Goal: Task Accomplishment & Management: Complete application form

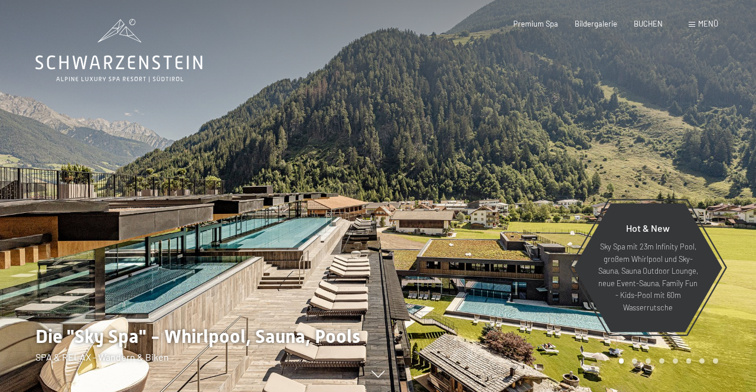
click at [703, 24] on span "Menü" at bounding box center [708, 23] width 20 height 9
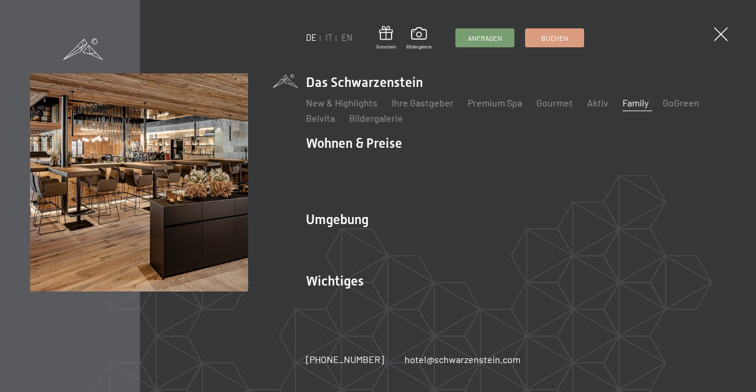
click at [626, 108] on link "Family" at bounding box center [636, 102] width 26 height 11
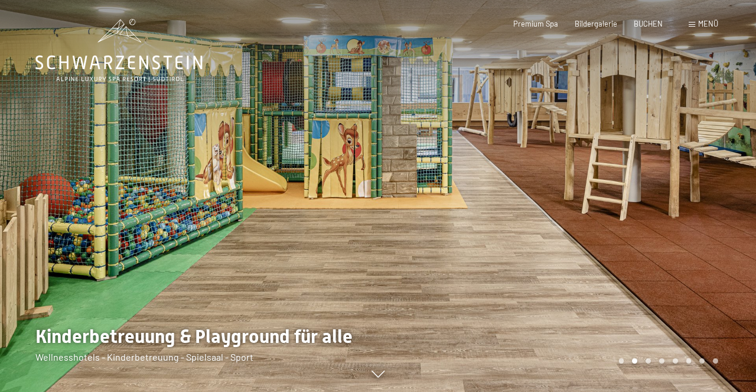
click at [691, 27] on span at bounding box center [692, 24] width 6 height 5
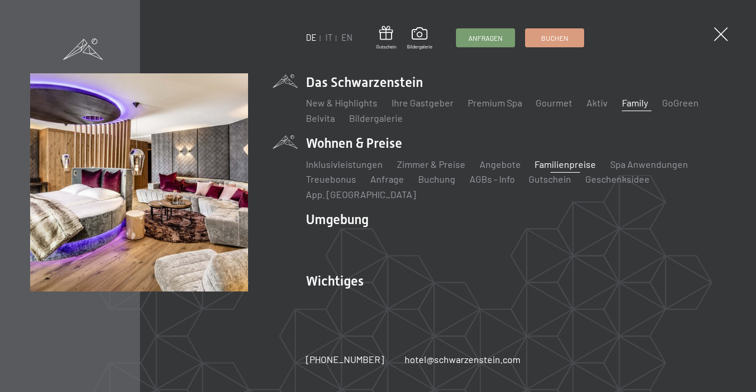
click at [554, 170] on link "Familienpreise" at bounding box center [565, 163] width 61 height 11
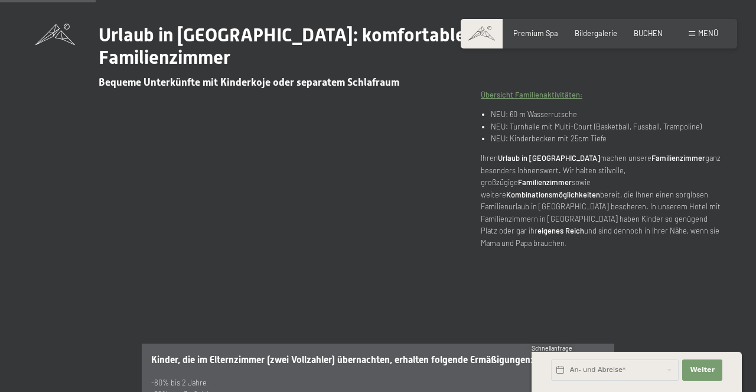
scroll to position [353, 0]
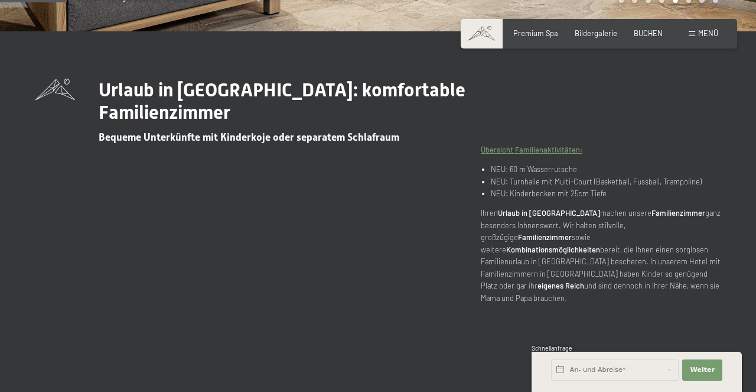
click at [707, 32] on span "Menü" at bounding box center [708, 32] width 20 height 9
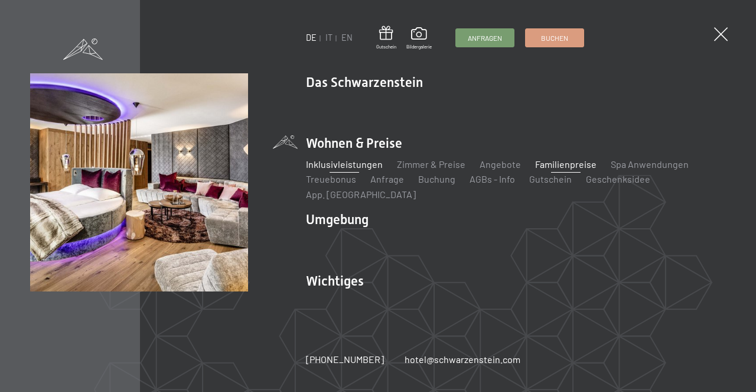
click at [356, 170] on link "Inklusivleistungen" at bounding box center [344, 163] width 77 height 11
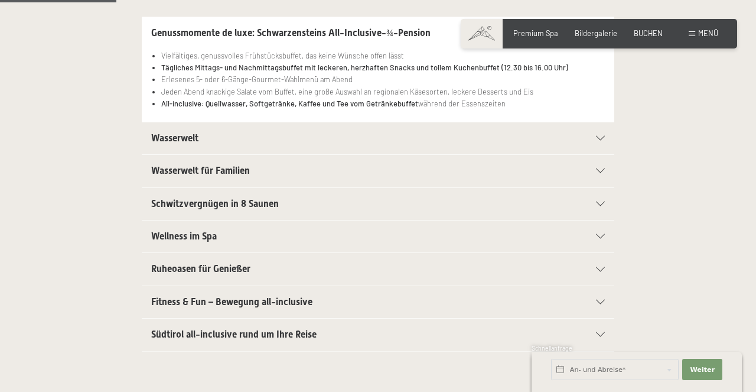
scroll to position [284, 0]
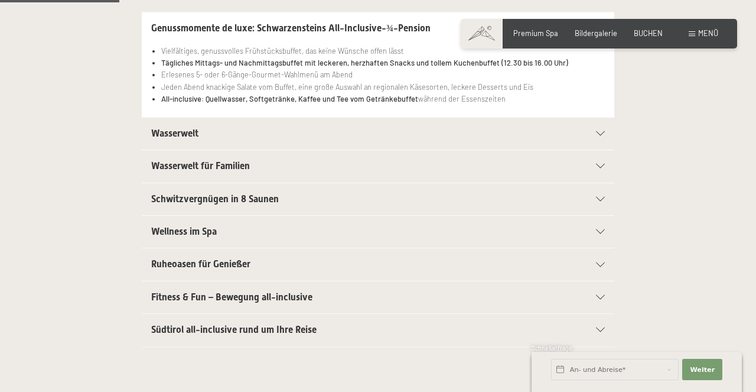
click at [171, 144] on div "Wasserwelt" at bounding box center [378, 134] width 454 height 32
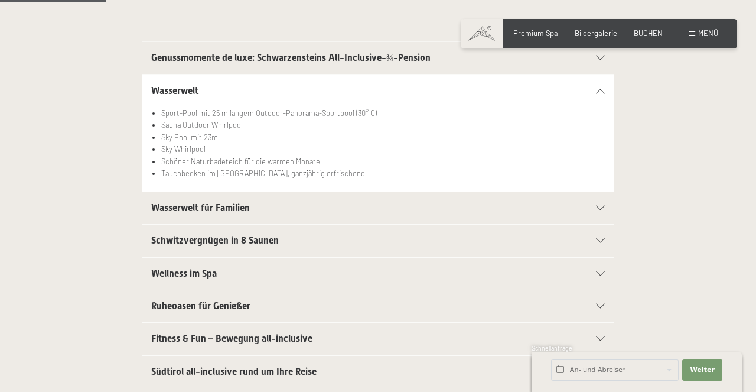
scroll to position [255, 0]
click at [161, 213] on span "Wasserwelt für Familien" at bounding box center [200, 206] width 99 height 11
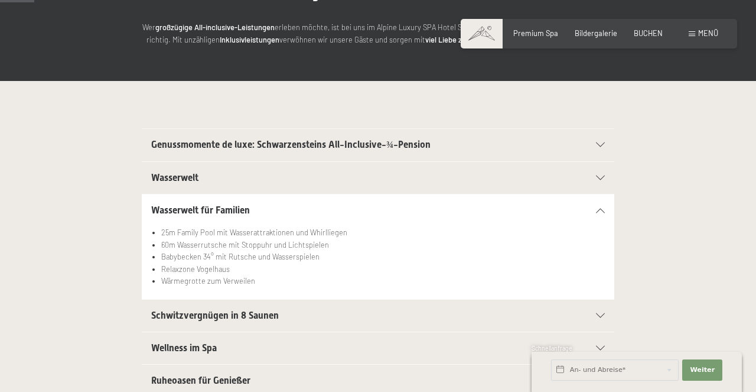
scroll to position [212, 0]
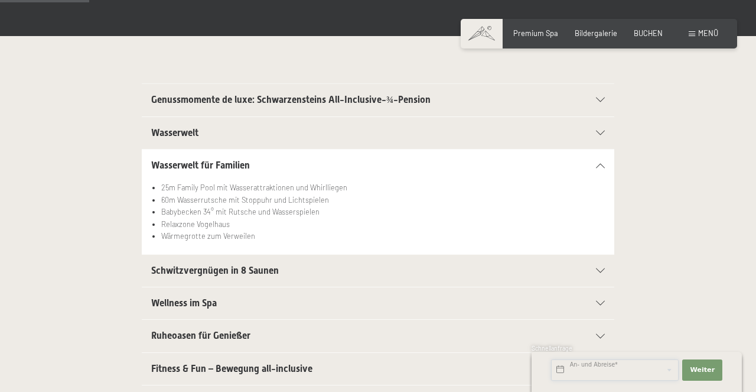
click at [630, 373] on input "text" at bounding box center [615, 369] width 128 height 21
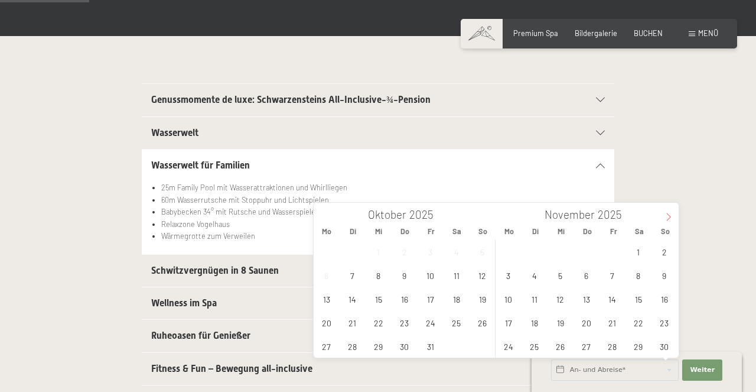
click at [668, 217] on icon at bounding box center [669, 217] width 8 height 8
type input "2026"
click at [668, 217] on icon at bounding box center [669, 217] width 8 height 8
type input "2026"
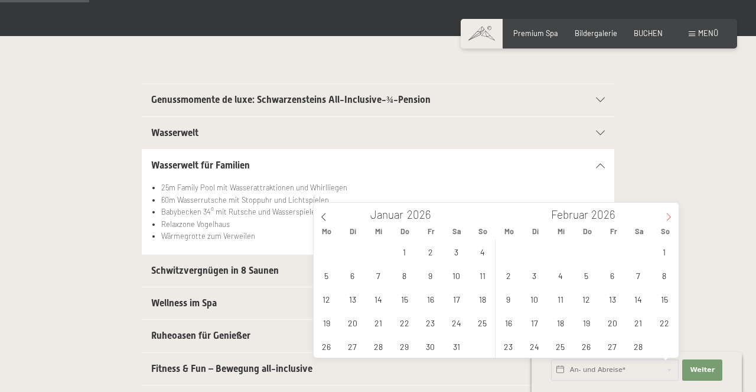
click at [668, 217] on icon at bounding box center [669, 217] width 8 height 8
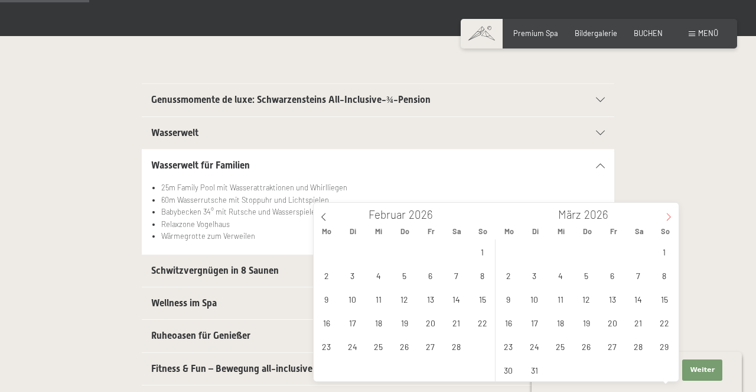
click at [668, 217] on icon at bounding box center [669, 217] width 8 height 8
click at [508, 275] on span "6" at bounding box center [508, 275] width 23 height 23
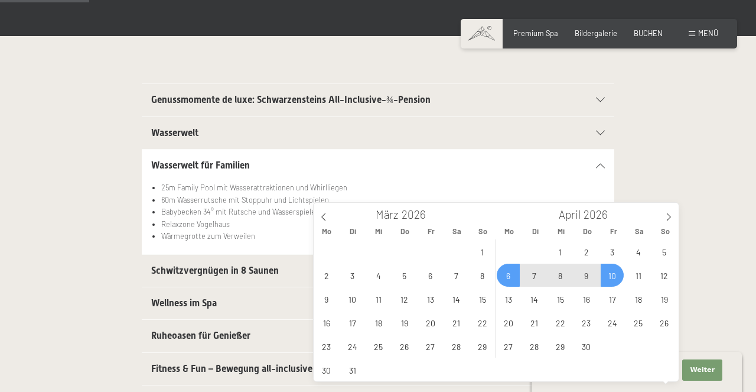
click at [621, 277] on span "10" at bounding box center [612, 275] width 23 height 23
type input "Mo. 06.04.2026 - Fr. 10.04.2026"
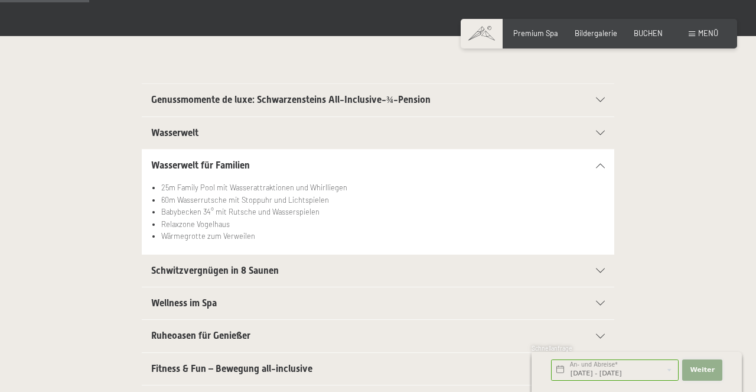
click at [703, 366] on span "Weiter" at bounding box center [702, 369] width 25 height 9
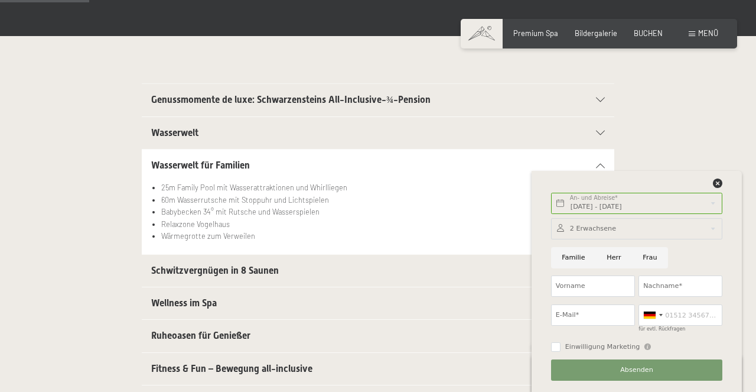
click at [695, 35] on span at bounding box center [692, 33] width 6 height 5
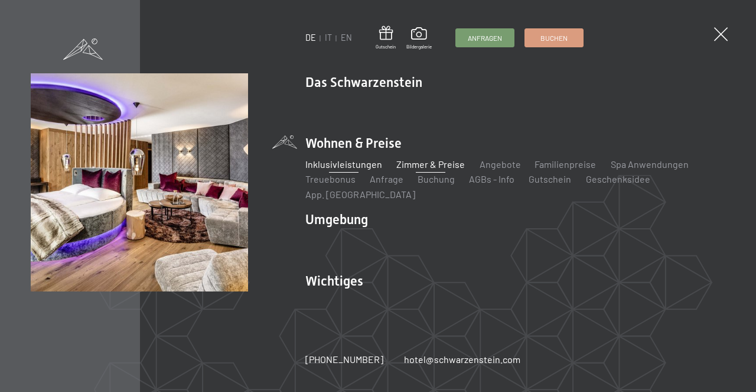
click at [409, 168] on link "Zimmer & Preise" at bounding box center [431, 163] width 69 height 11
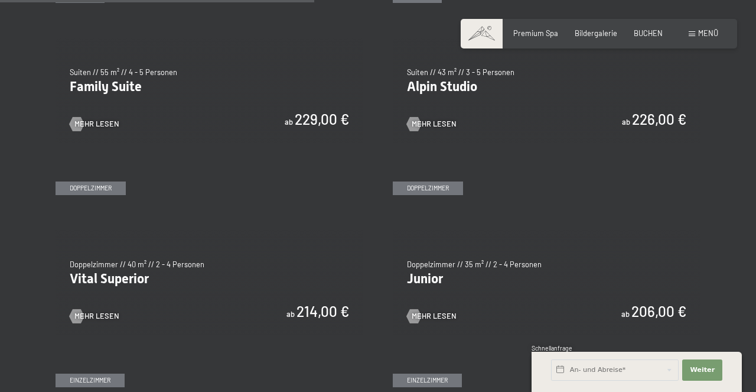
scroll to position [1244, 0]
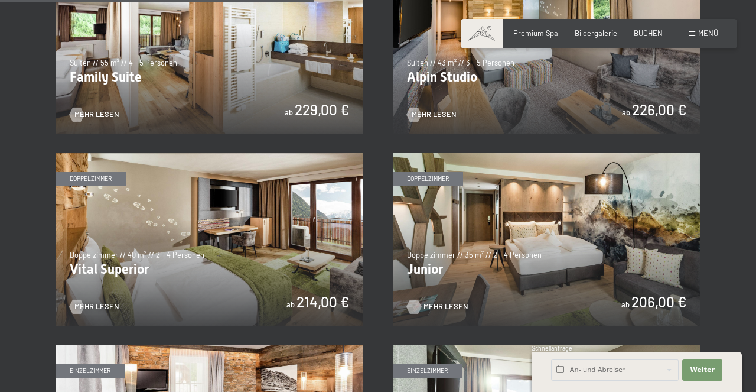
click at [441, 305] on span "Mehr Lesen" at bounding box center [446, 306] width 45 height 11
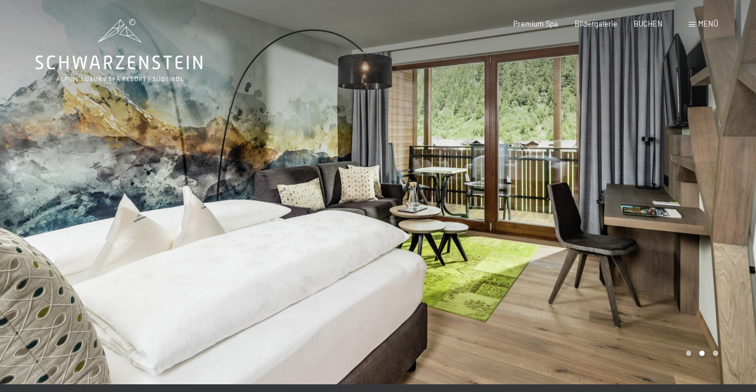
click at [132, 57] on icon at bounding box center [118, 63] width 167 height 14
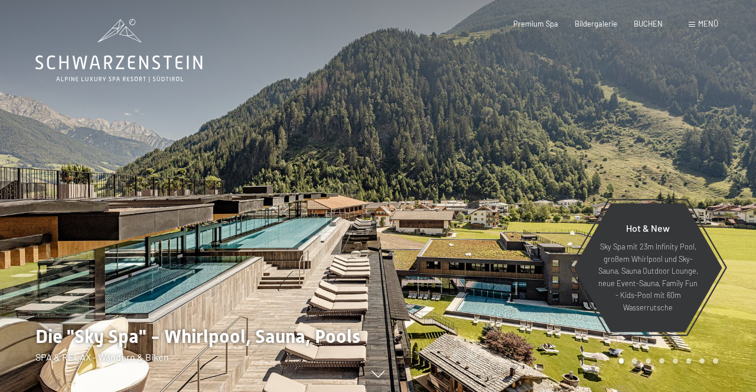
click at [706, 25] on span "Menü" at bounding box center [708, 23] width 20 height 9
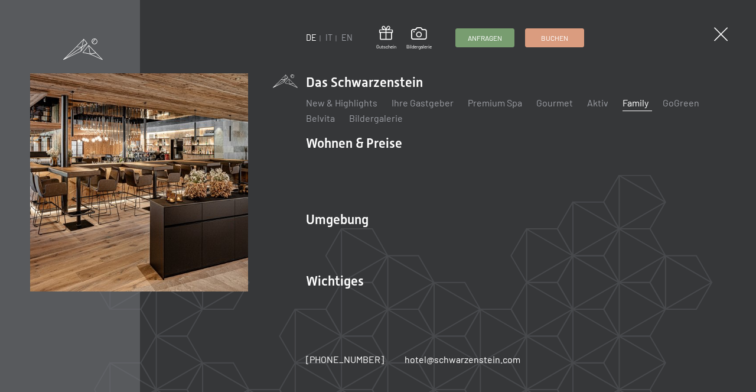
click at [630, 108] on link "Family" at bounding box center [636, 102] width 26 height 11
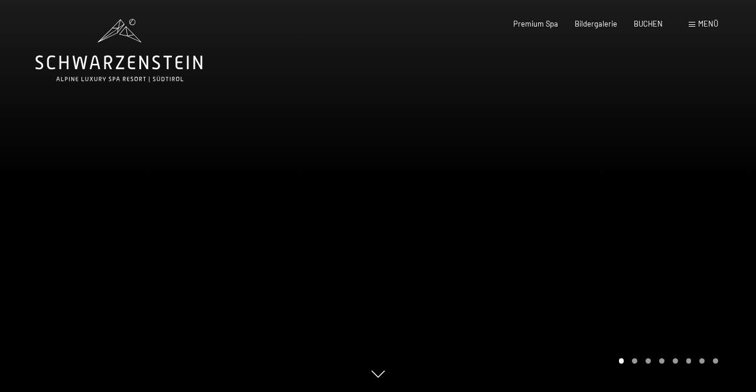
click at [636, 362] on div "Carousel Page 2" at bounding box center [634, 360] width 5 height 5
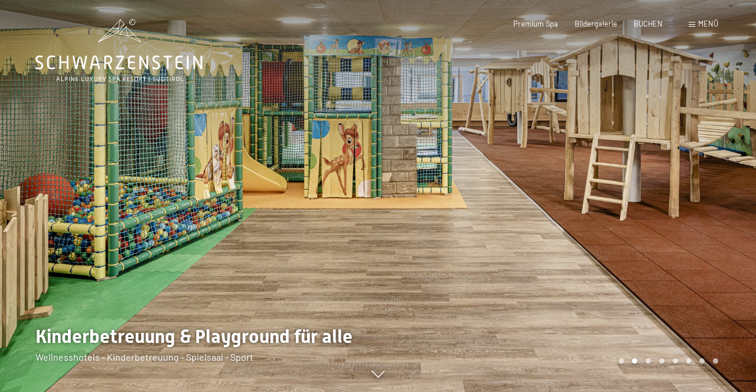
click at [651, 362] on div "Carousel Page 3" at bounding box center [648, 360] width 5 height 5
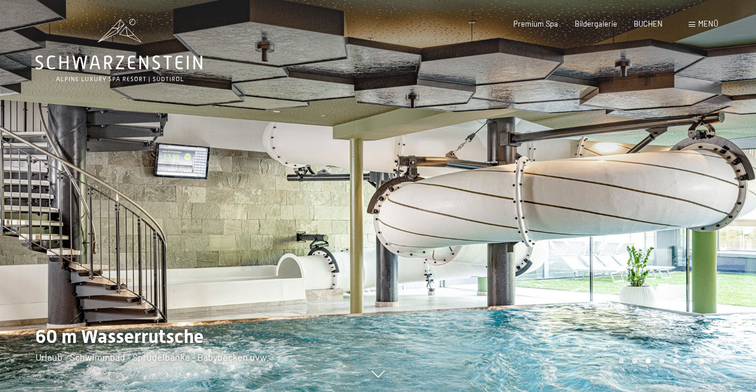
click at [661, 360] on div "Carousel Page 4" at bounding box center [661, 360] width 5 height 5
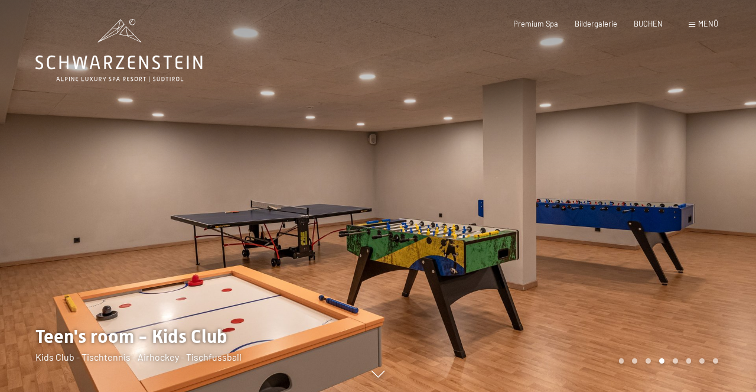
click at [710, 24] on span "Menü" at bounding box center [708, 23] width 20 height 9
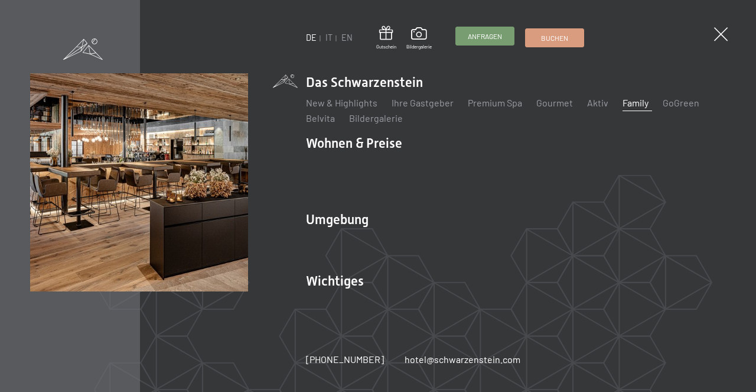
click at [490, 38] on span "Anfragen" at bounding box center [485, 36] width 34 height 10
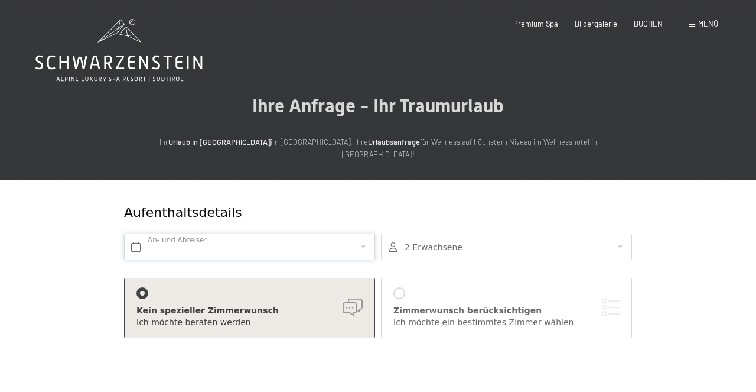
click at [190, 233] on input "text" at bounding box center [249, 246] width 251 height 27
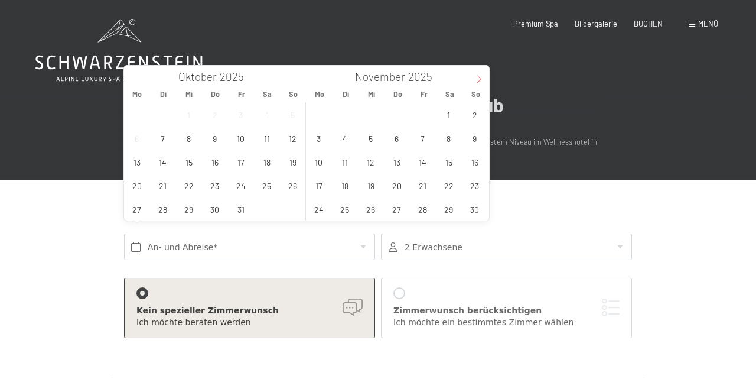
click at [479, 79] on icon at bounding box center [479, 79] width 8 height 8
type input "2026"
click at [479, 79] on icon at bounding box center [479, 79] width 8 height 8
type input "2026"
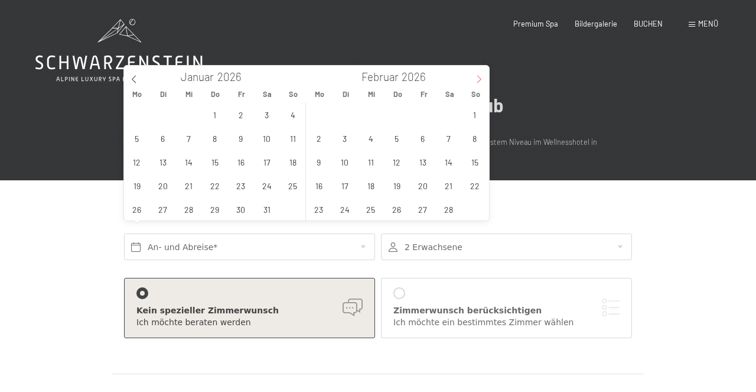
click at [479, 79] on icon at bounding box center [479, 79] width 8 height 8
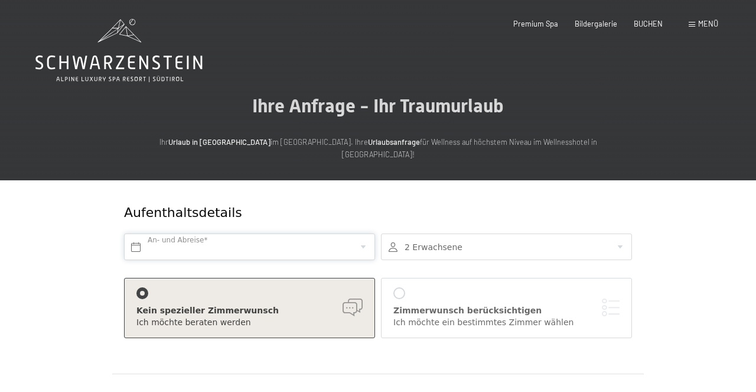
click at [212, 236] on input "text" at bounding box center [249, 246] width 251 height 27
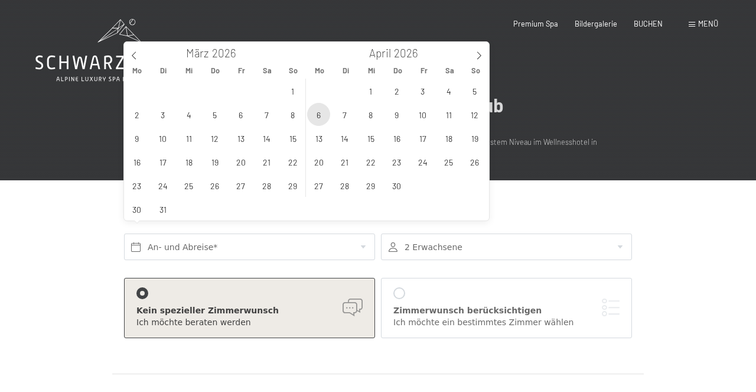
click at [326, 113] on span "6" at bounding box center [318, 114] width 23 height 23
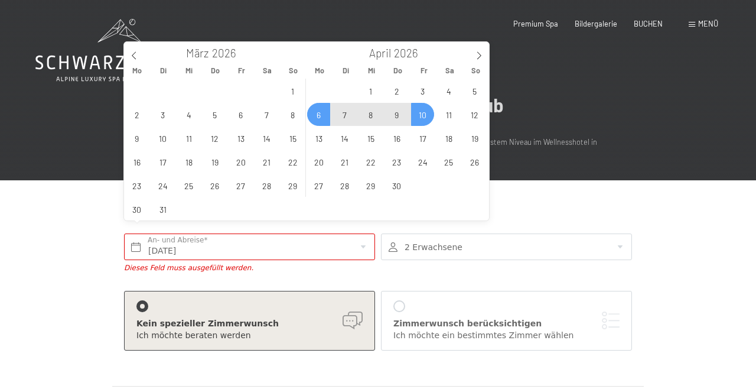
click at [422, 116] on span "10" at bounding box center [422, 114] width 23 height 23
type input "[DATE] - [DATE]"
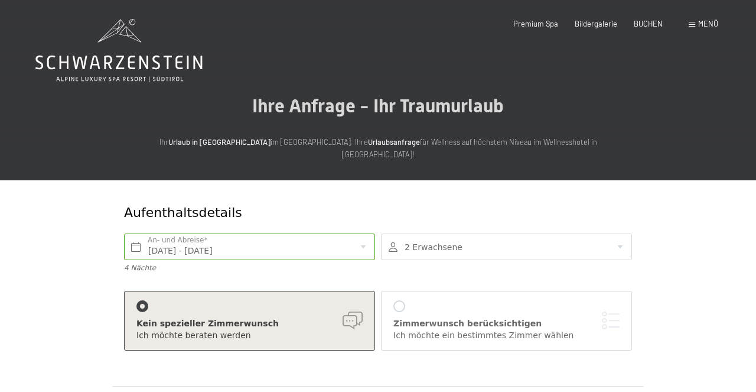
click at [460, 233] on div at bounding box center [506, 246] width 251 height 27
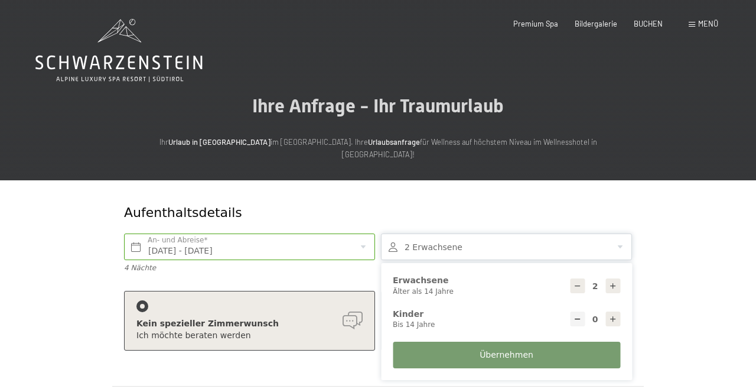
click at [613, 315] on icon at bounding box center [613, 319] width 8 height 8
type input "1"
select select
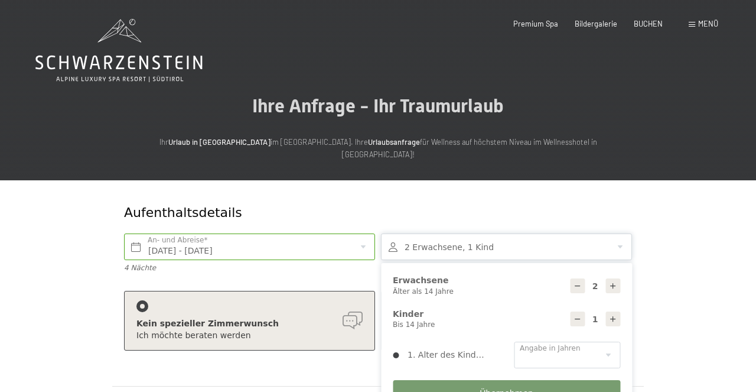
click at [613, 315] on icon at bounding box center [613, 319] width 8 height 8
type input "2"
select select
click at [514, 342] on select "0 1 2 3 4 5 6 7 8 9 10 11 12 13 14" at bounding box center [567, 355] width 106 height 27
select select "10"
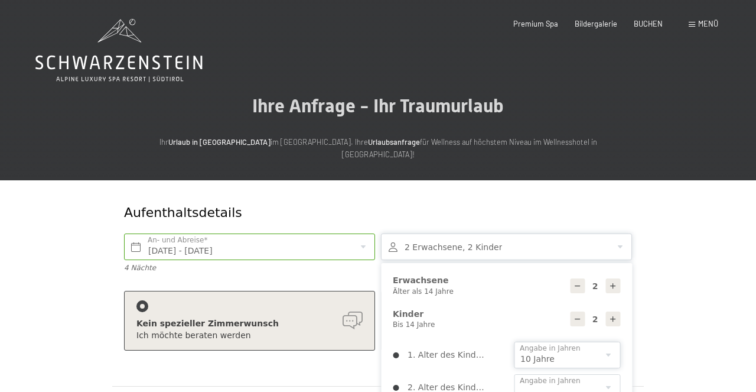
click option "10" at bounding box center [0, 0] width 0 height 0
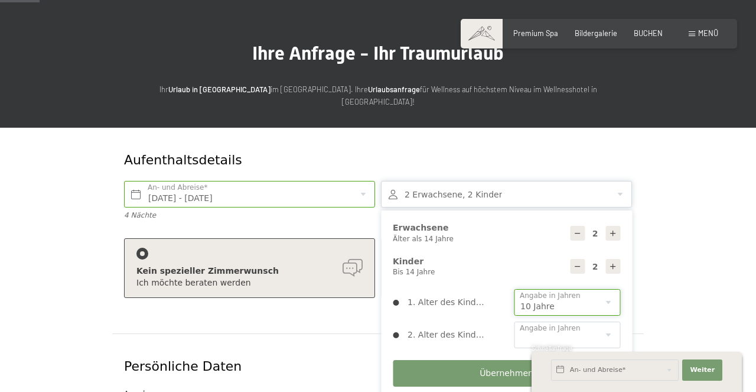
scroll to position [81, 0]
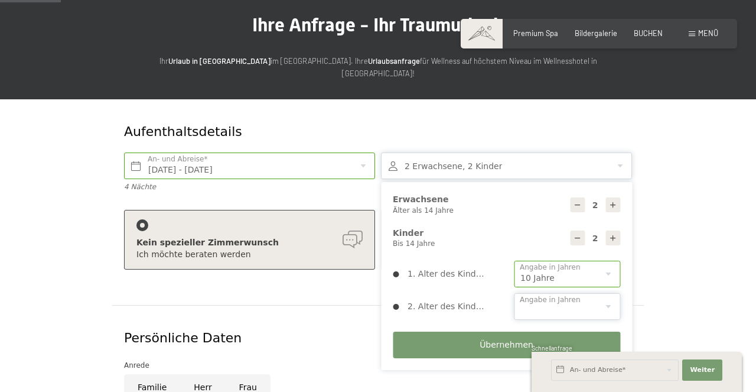
click at [514, 293] on select "0 1 2 3 4 5 6 7 8 9 10 11 12 13 14" at bounding box center [567, 306] width 106 height 27
select select "6"
click option "6" at bounding box center [0, 0] width 0 height 0
click at [500, 339] on span "Übernehmen" at bounding box center [507, 345] width 54 height 12
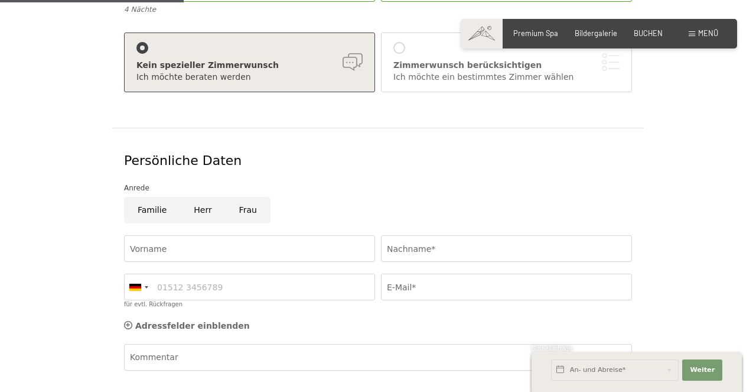
scroll to position [271, 0]
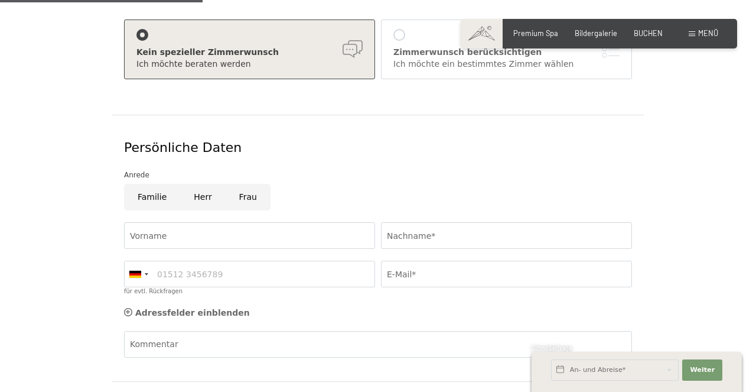
click at [141, 184] on input "Familie" at bounding box center [152, 197] width 56 height 27
radio input "true"
click at [157, 225] on input "Vorname" at bounding box center [249, 235] width 251 height 27
type input "[PERSON_NAME]"
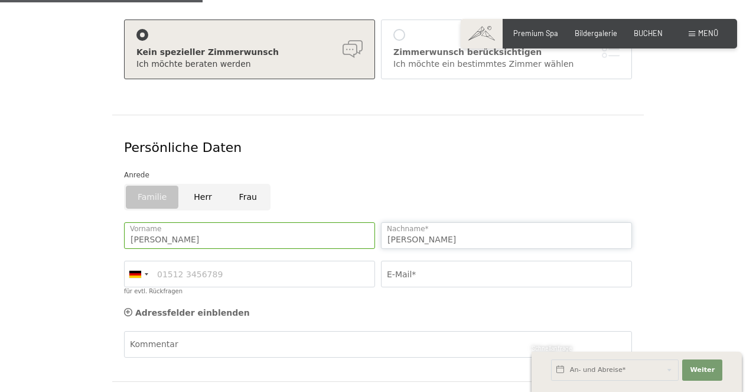
type input "[PERSON_NAME]"
click at [442, 268] on input "E-Mail*" at bounding box center [506, 274] width 251 height 27
type input "[PERSON_NAME][EMAIL_ADDRESS][PERSON_NAME][DOMAIN_NAME]"
click at [47, 304] on div "Aufenthaltsdetails [DATE] - [DATE] An- und Abreise* 4 Nächte 2 Erwachsene, 2 Ki…" at bounding box center [378, 205] width 716 height 593
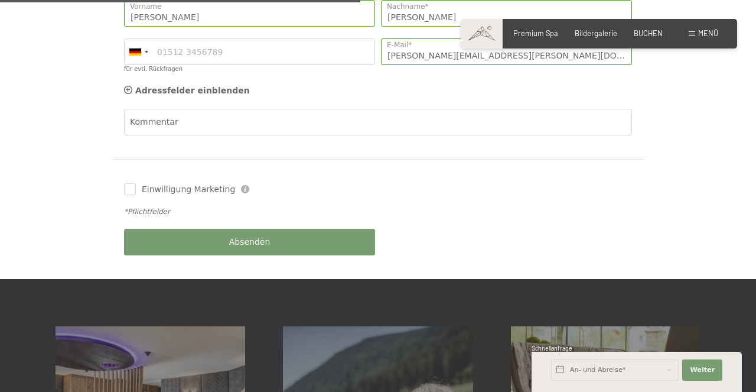
scroll to position [498, 0]
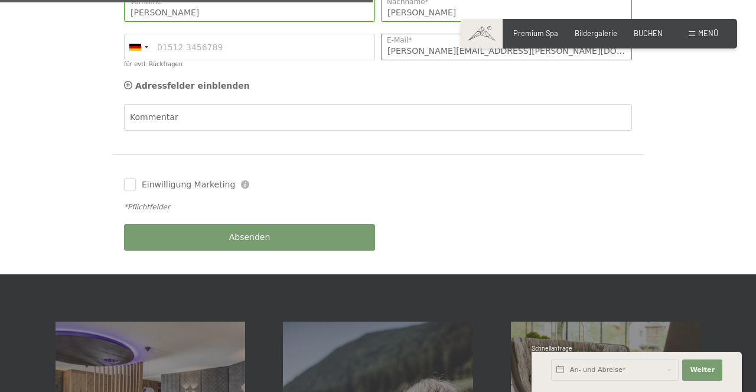
click at [131, 178] on input "Einwilligung Marketing" at bounding box center [130, 184] width 12 height 12
checkbox input "true"
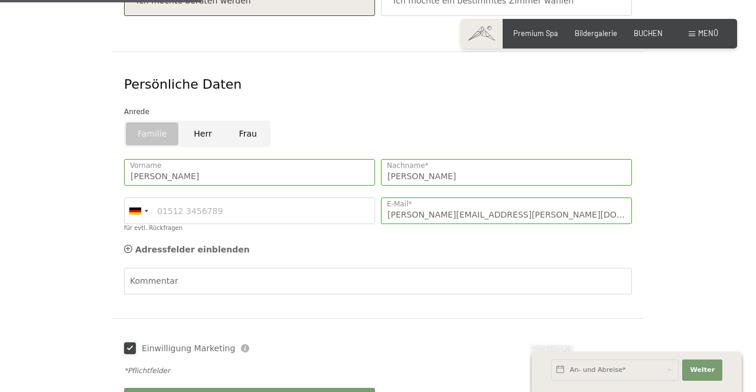
scroll to position [477, 0]
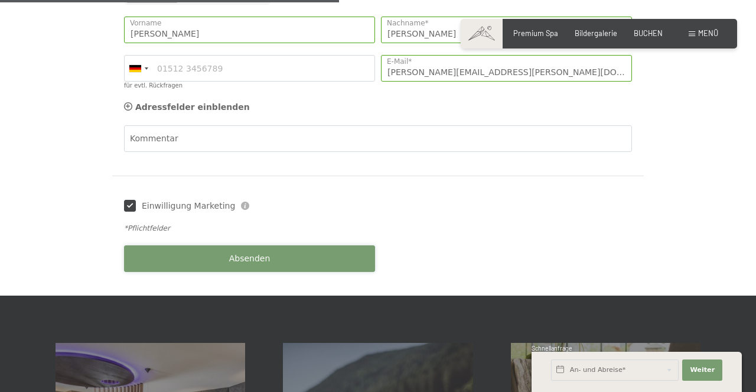
click at [214, 255] on button "Absenden" at bounding box center [249, 258] width 251 height 27
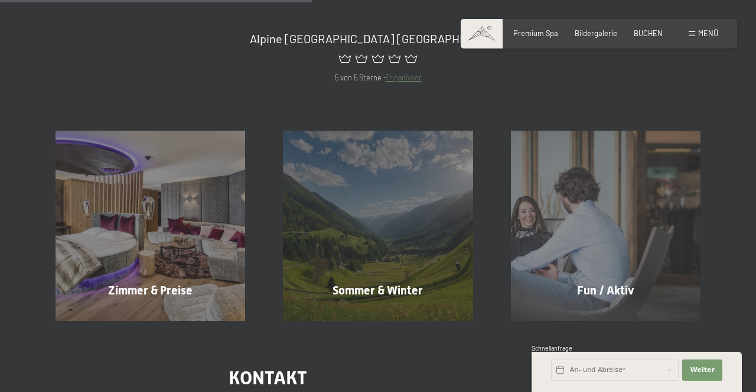
scroll to position [365, 0]
